Goal: Obtain resource: Download file/media

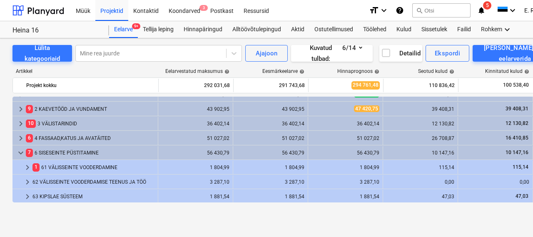
scroll to position [0, 0]
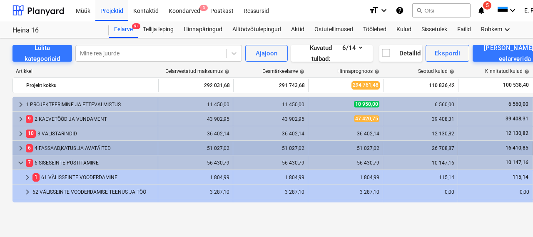
click at [66, 150] on div "6 4 FASSAAD,[PERSON_NAME] AVATÄITED" at bounding box center [90, 148] width 129 height 13
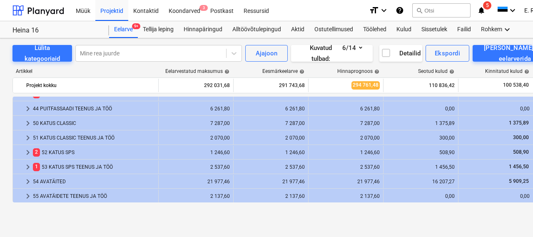
scroll to position [83, 0]
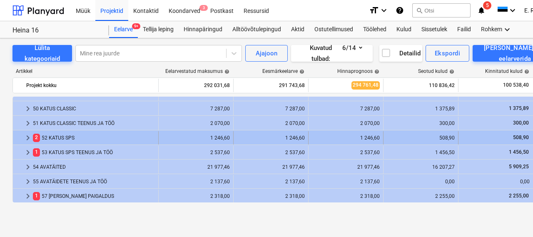
click at [63, 133] on div "2 52 KATUS SPS" at bounding box center [94, 137] width 122 height 13
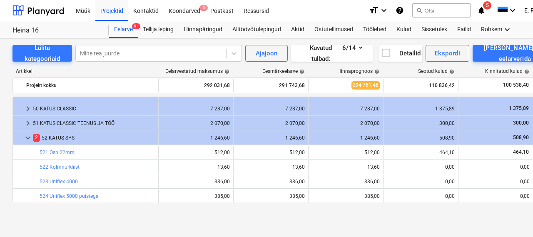
click at [63, 133] on div "2 52 KATUS SPS" at bounding box center [94, 137] width 122 height 13
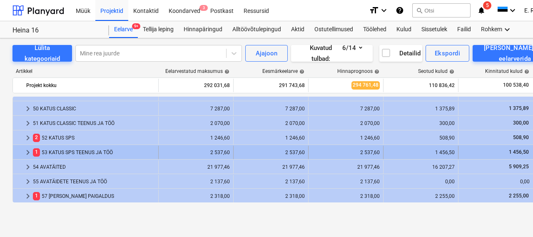
click at [65, 150] on div "1 53 KATUS SPS TEENUS JA TÖÖ" at bounding box center [94, 152] width 122 height 13
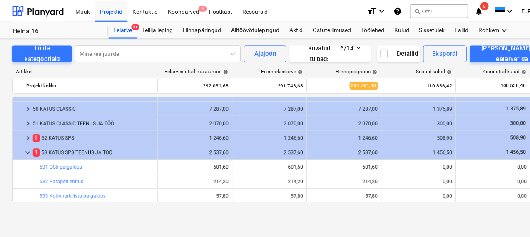
scroll to position [142, 0]
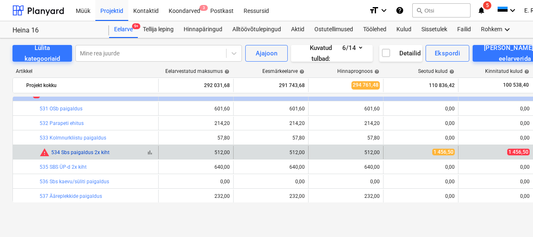
click at [67, 152] on link "534 Sbs paigaldus 2x kiht" at bounding box center [80, 153] width 58 height 6
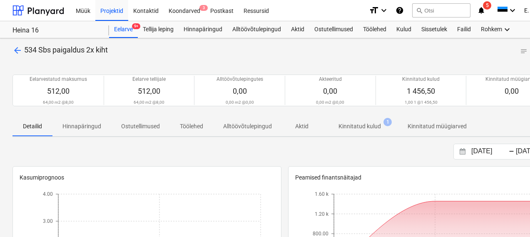
click at [349, 130] on p "Kinnitatud kulud" at bounding box center [360, 126] width 42 height 9
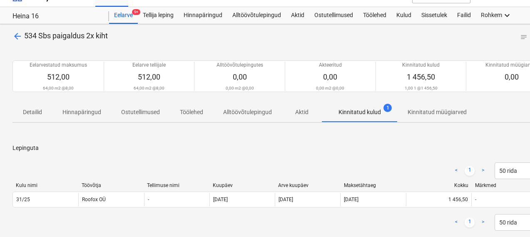
scroll to position [23, 0]
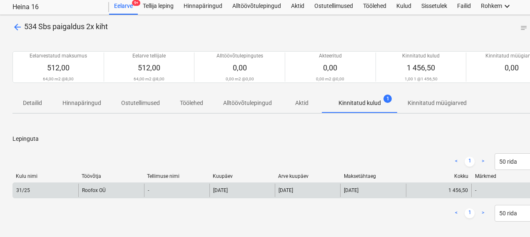
click at [98, 188] on div "Roofox OÜ" at bounding box center [110, 190] width 65 height 13
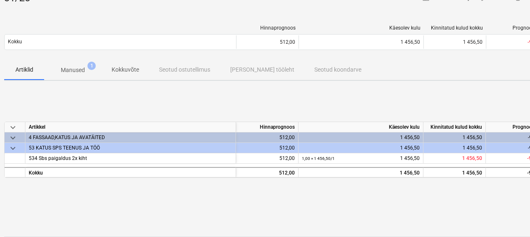
scroll to position [53, 5]
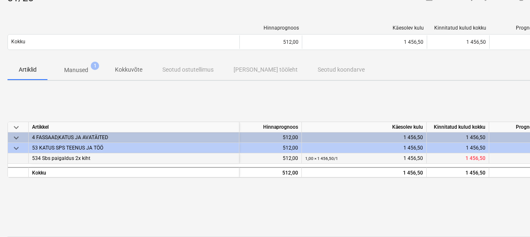
click at [57, 157] on span "534 Sbs paigaldus 2x kiht" at bounding box center [61, 158] width 58 height 6
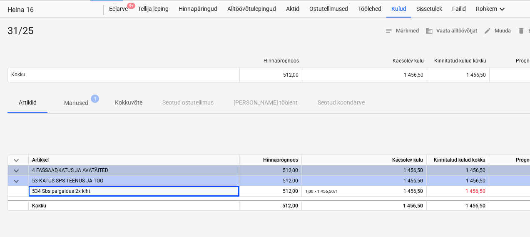
scroll to position [0, 5]
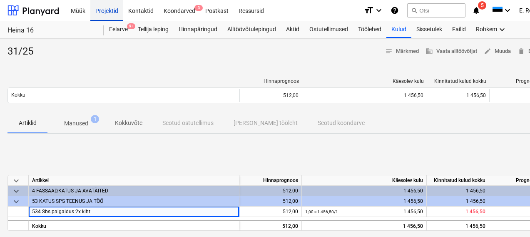
click at [110, 3] on div "Projektid" at bounding box center [106, 10] width 33 height 21
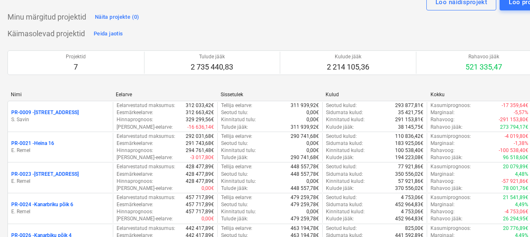
scroll to position [41, 5]
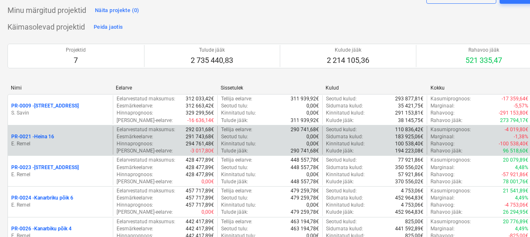
click at [52, 150] on div "PR-0021 - Heina 16 [PERSON_NAME]" at bounding box center [60, 140] width 105 height 29
click at [50, 143] on p "E. Remel" at bounding box center [60, 143] width 98 height 7
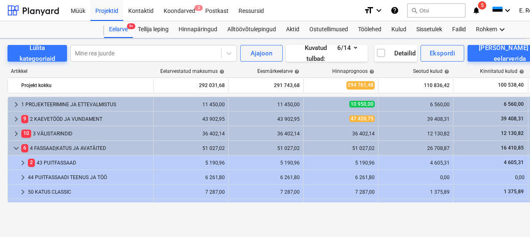
scroll to position [0, 5]
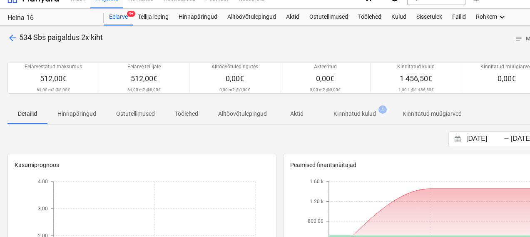
scroll to position [13, 5]
click at [8, 35] on span "arrow_back" at bounding box center [12, 37] width 10 height 10
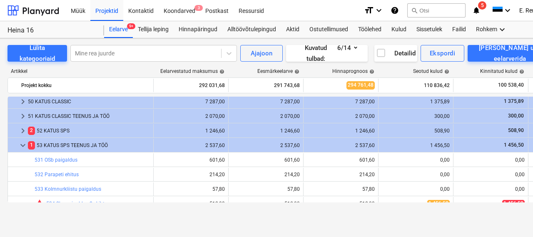
scroll to position [90, 0]
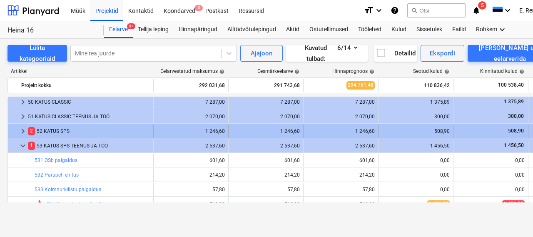
click at [67, 133] on div "2 52 KATUS SPS" at bounding box center [89, 131] width 122 height 13
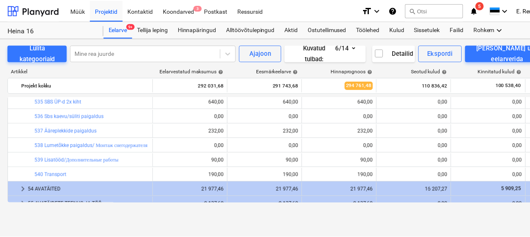
scroll to position [228, 0]
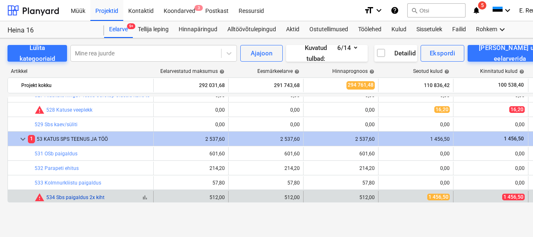
click at [85, 194] on link "534 Sbs paigaldus 2x kiht" at bounding box center [75, 197] width 58 height 6
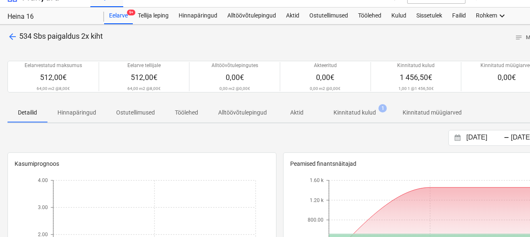
scroll to position [6, 5]
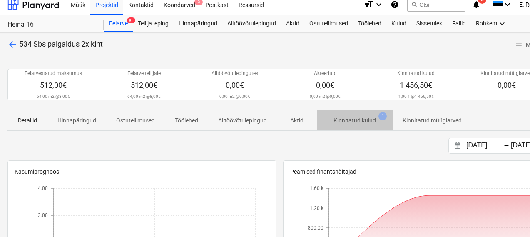
click at [352, 121] on p "Kinnitatud kulud" at bounding box center [355, 120] width 42 height 9
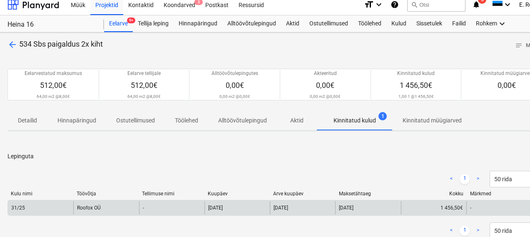
click at [81, 205] on div "Roofox OÜ" at bounding box center [105, 207] width 65 height 13
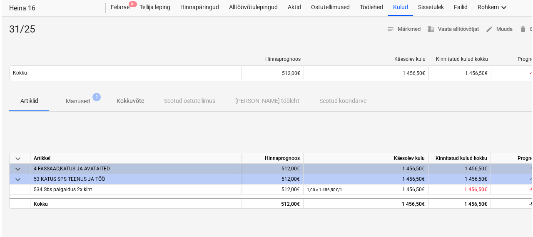
scroll to position [23, 5]
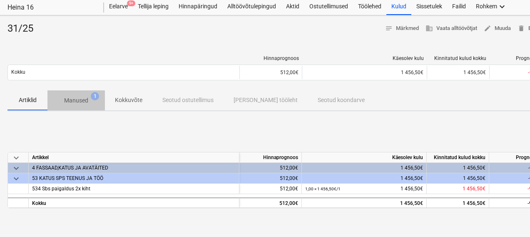
click at [72, 106] on span "Manused 1" at bounding box center [75, 100] width 57 height 15
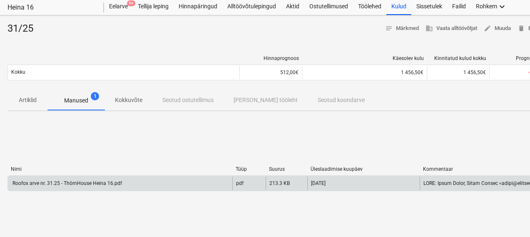
click at [82, 182] on div "Roofox arve nr. 31.25 - ThörnHouse Heina 16.pdf" at bounding box center [66, 183] width 111 height 6
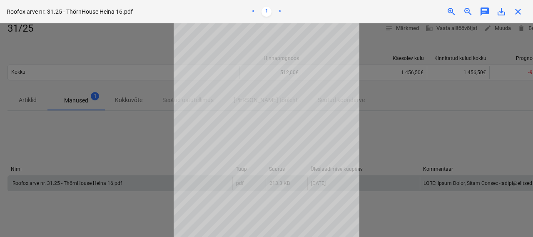
click at [501, 13] on span "save_alt" at bounding box center [501, 12] width 10 height 10
click at [381, 59] on div at bounding box center [266, 130] width 533 height 214
